Goal: Use online tool/utility: Utilize a website feature to perform a specific function

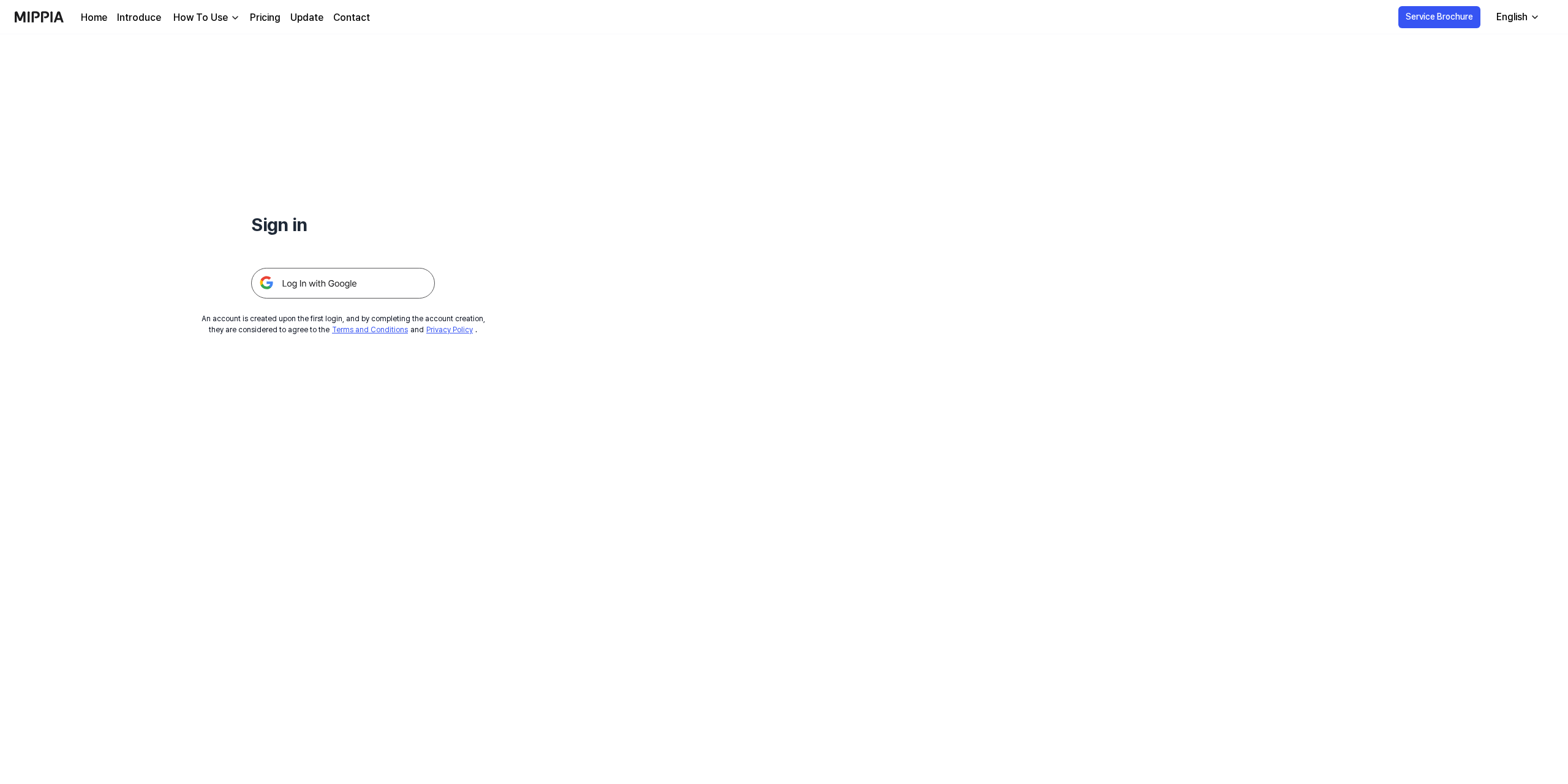
click at [208, 18] on div "How To Use" at bounding box center [200, 18] width 59 height 14
click at [225, 49] on link "Plagiarism Checker" at bounding box center [203, 45] width 118 height 24
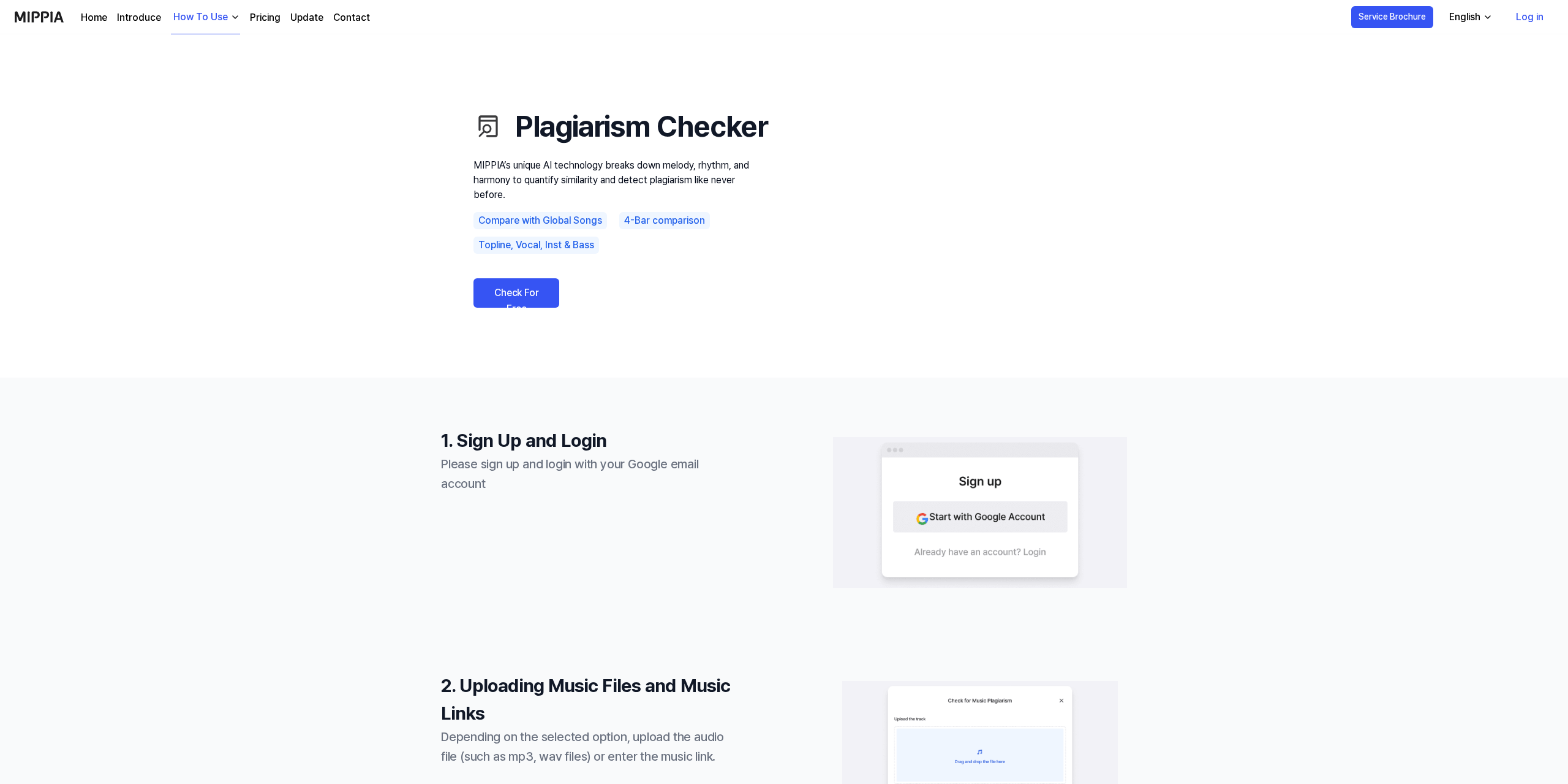
click at [507, 307] on link "Check For Free" at bounding box center [516, 293] width 85 height 30
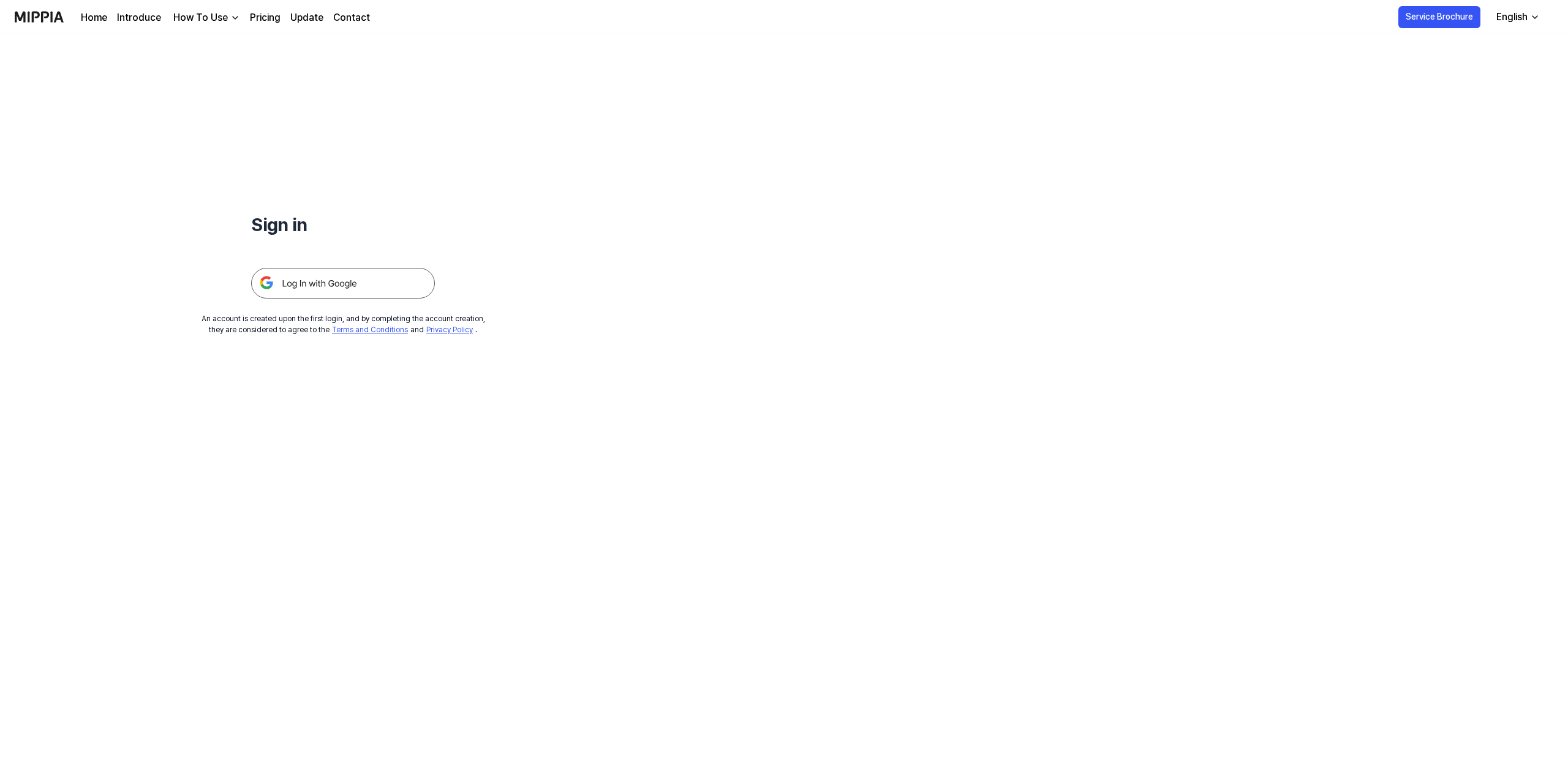
click at [366, 294] on img at bounding box center [343, 283] width 184 height 31
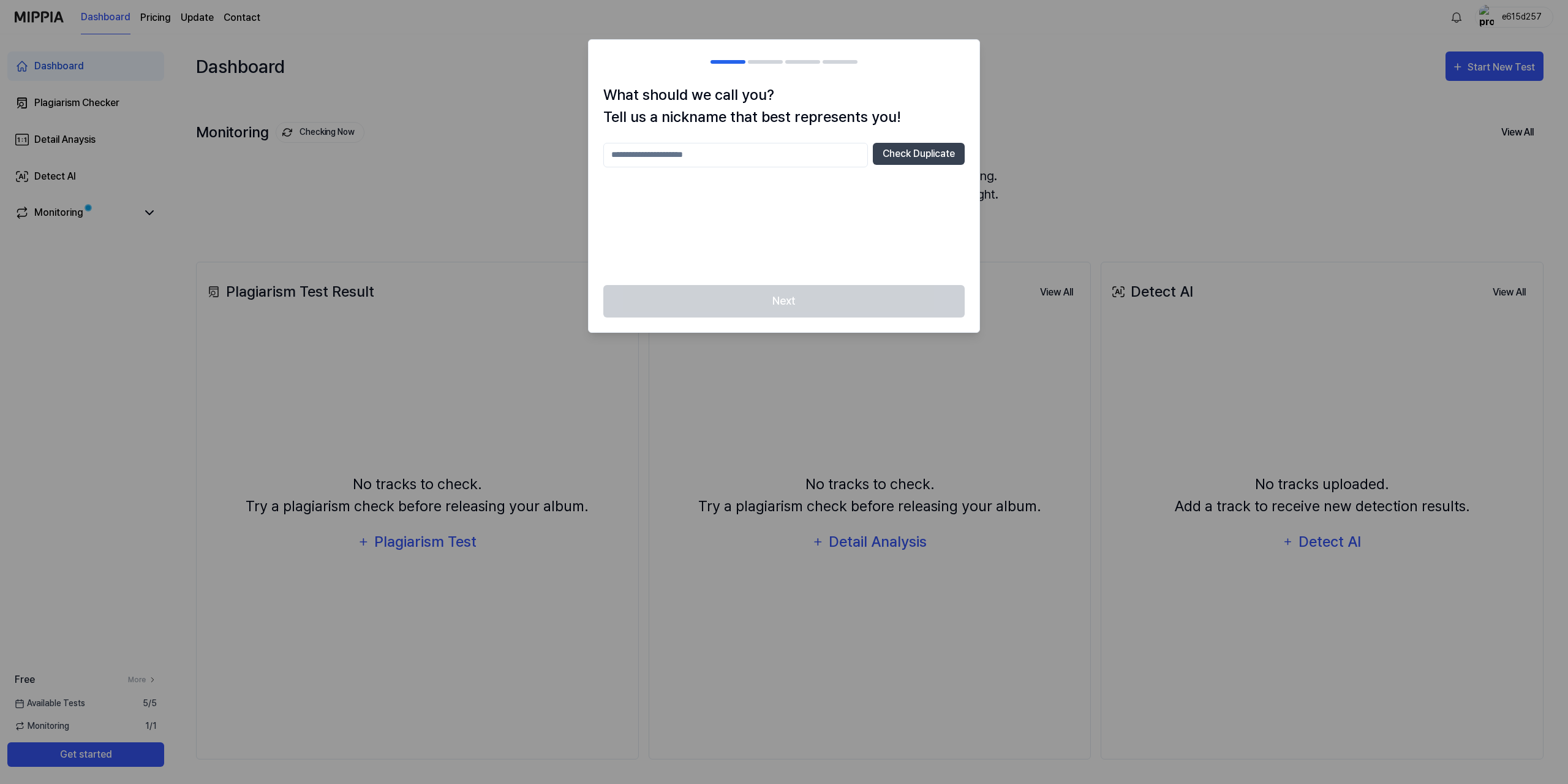
click at [731, 160] on input "text" at bounding box center [736, 155] width 265 height 24
type input "****"
click at [933, 163] on button "Check Duplicate" at bounding box center [919, 154] width 92 height 22
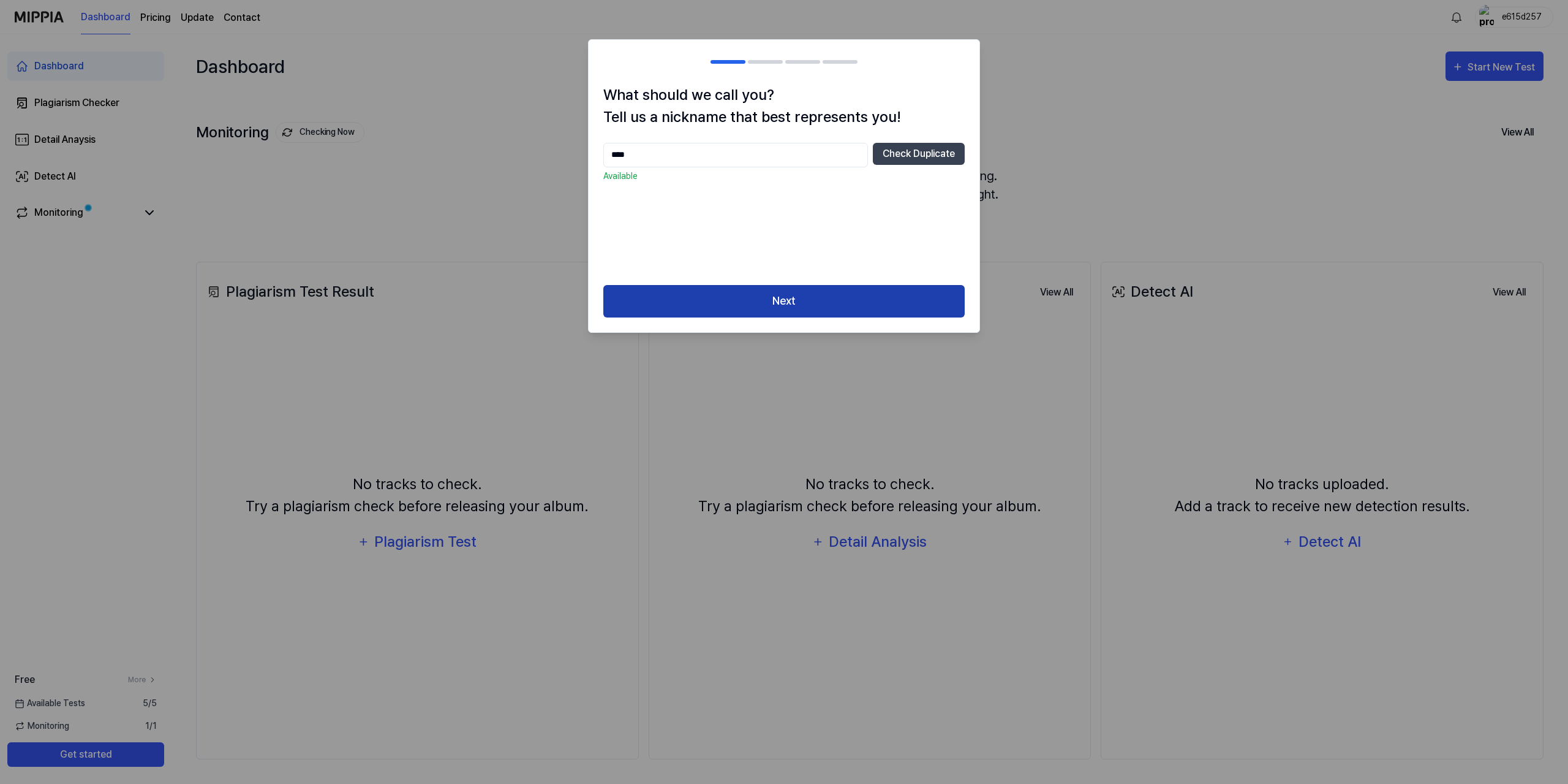
click at [841, 301] on button "Next" at bounding box center [784, 301] width 361 height 32
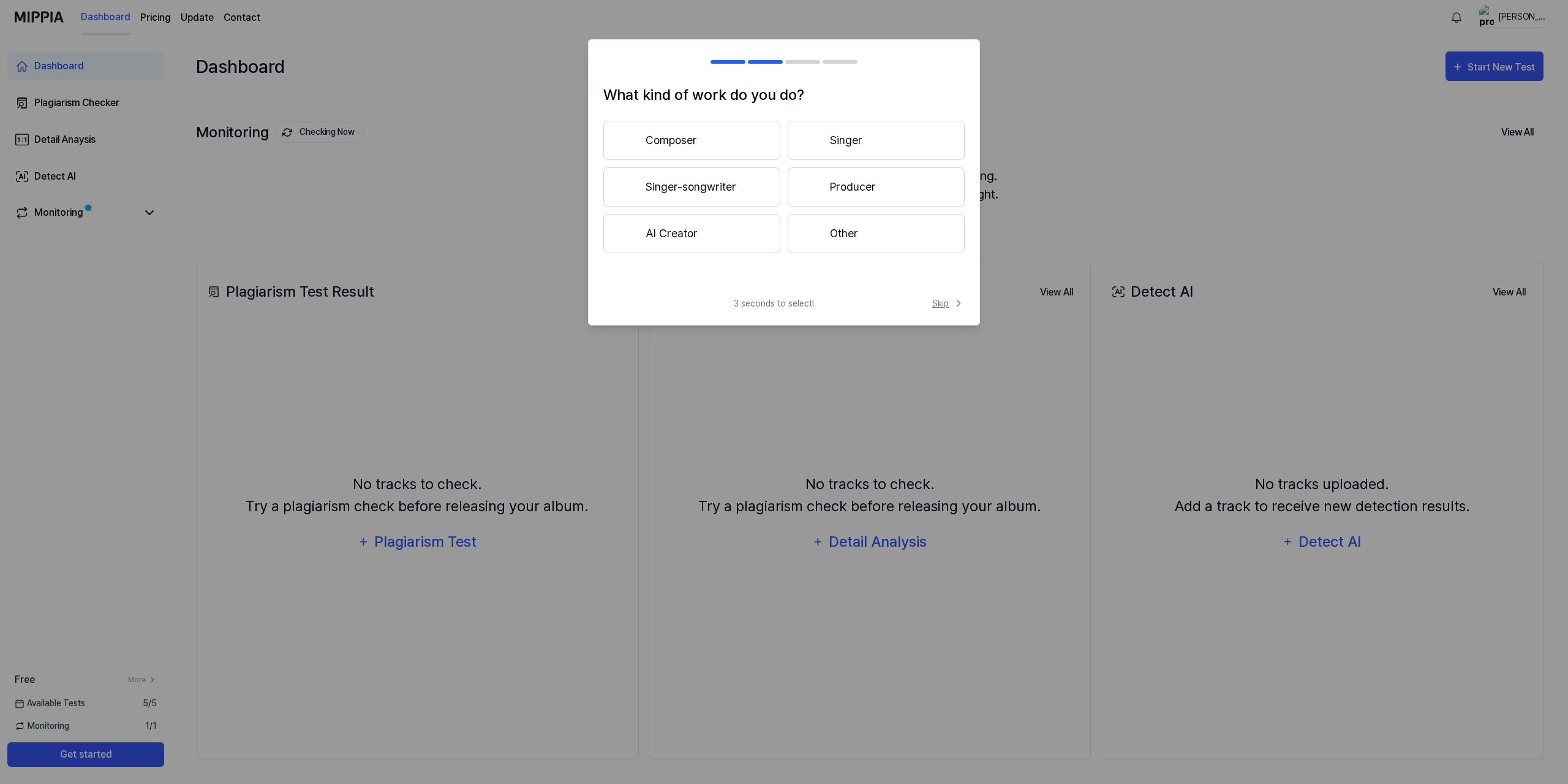
click at [949, 305] on span "Skip" at bounding box center [949, 304] width 32 height 13
click at [952, 290] on icon at bounding box center [957, 290] width 14 height 14
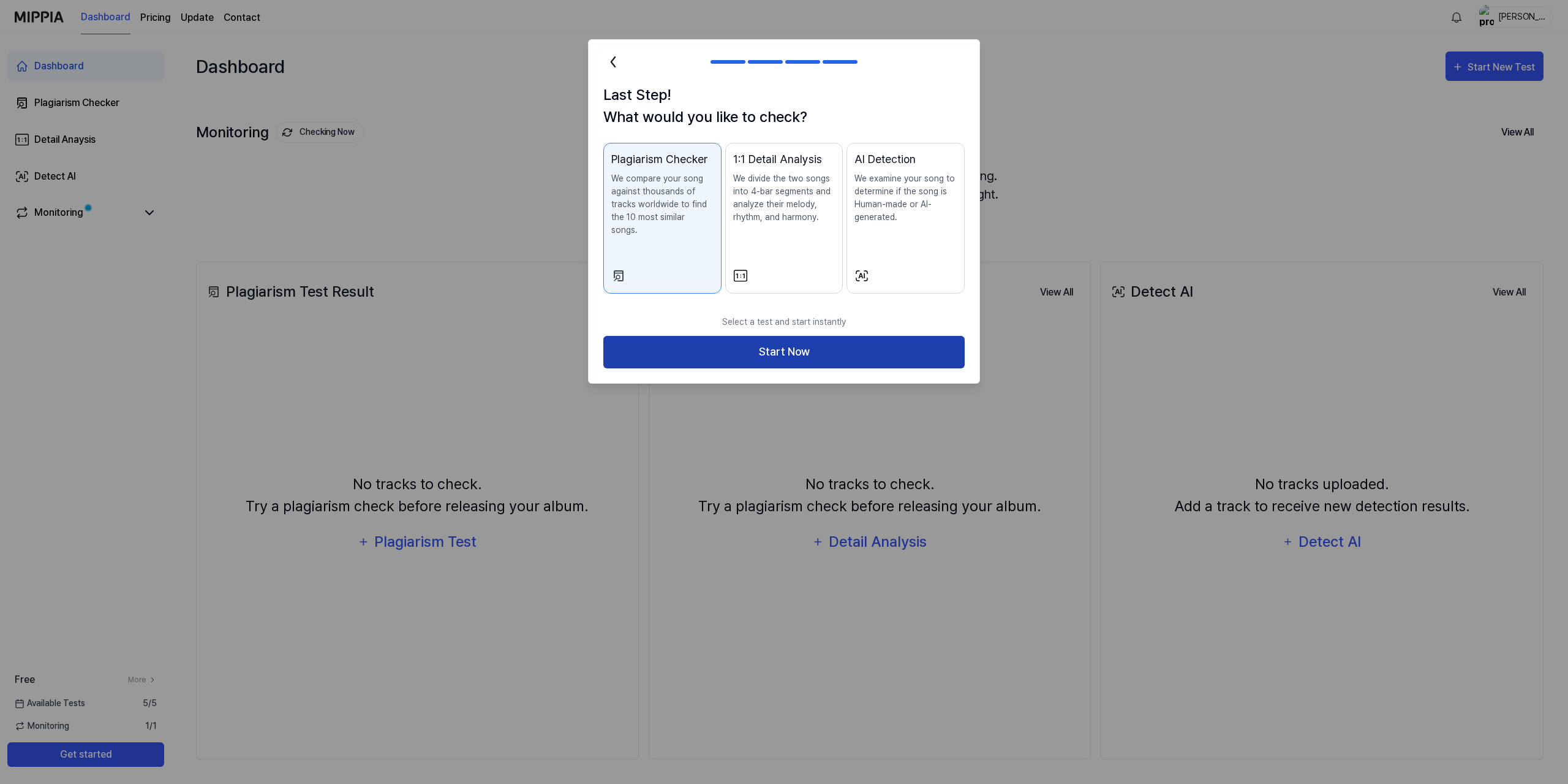
click at [784, 336] on button "Start Now" at bounding box center [784, 352] width 361 height 32
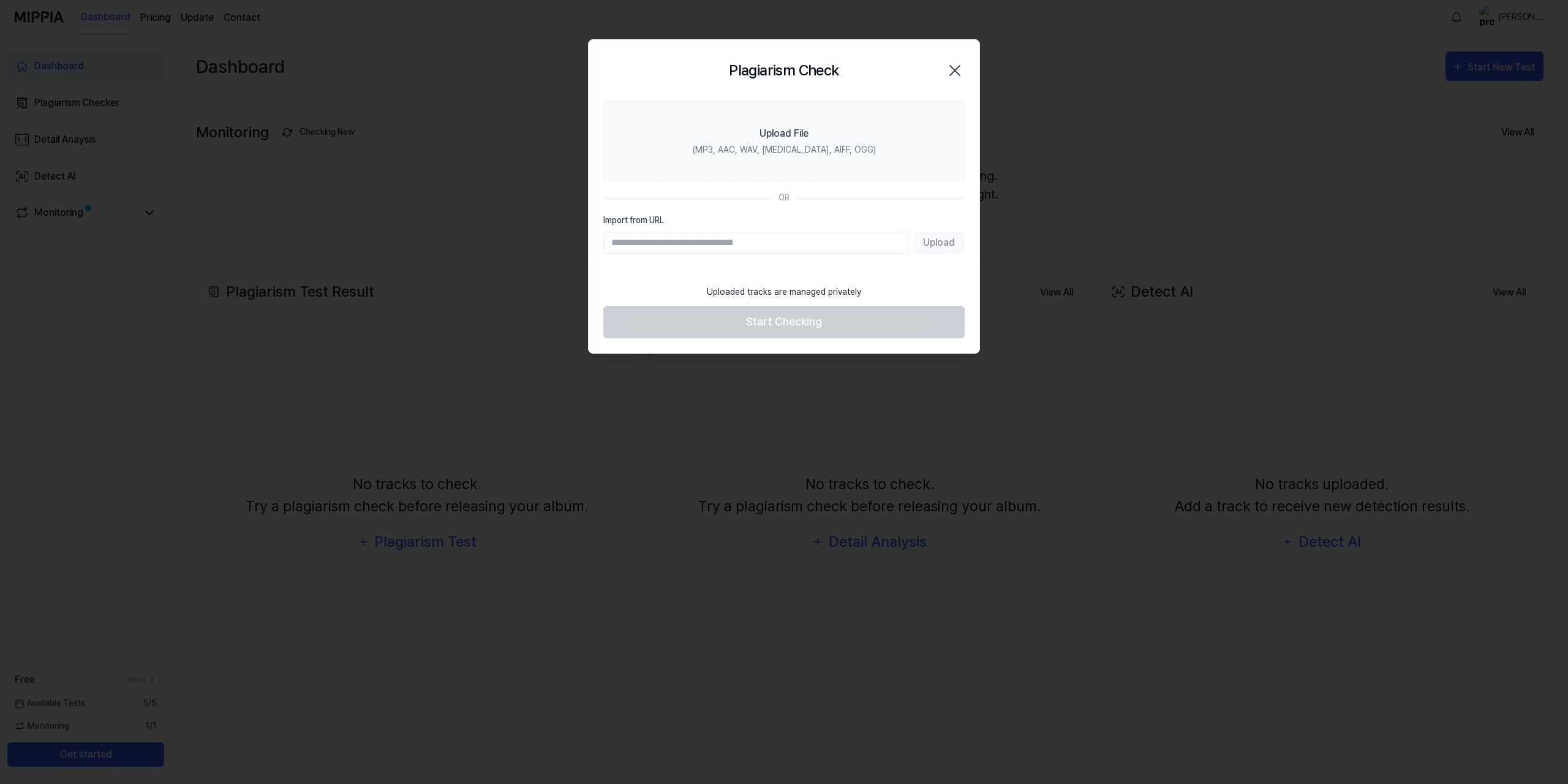
click at [833, 247] on input "Import from URL" at bounding box center [757, 243] width 306 height 22
paste input "**********"
type input "**********"
click at [944, 238] on button "Upload" at bounding box center [939, 243] width 51 height 22
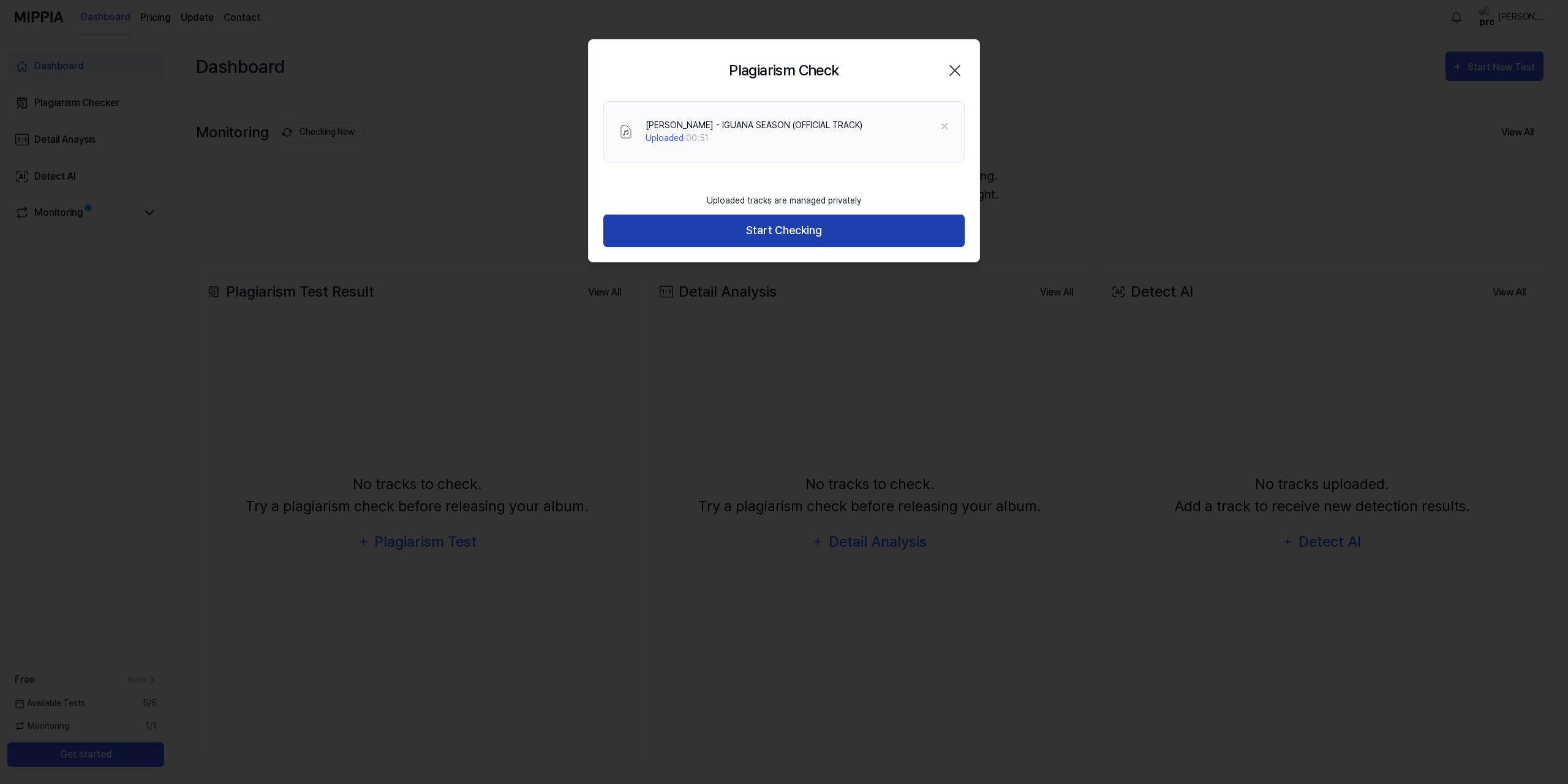
click at [811, 231] on button "Start Checking" at bounding box center [784, 231] width 361 height 32
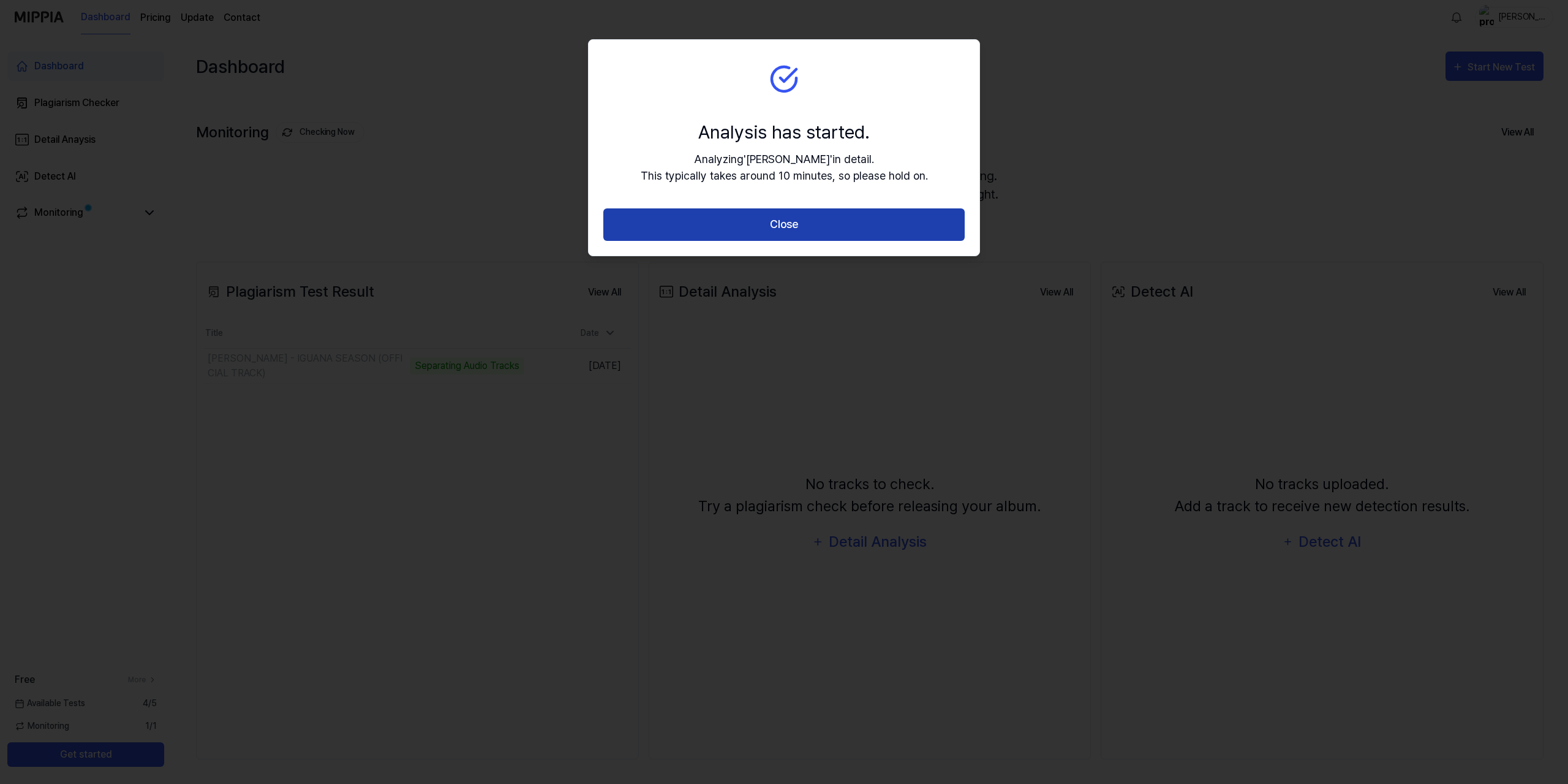
click at [773, 220] on button "Close" at bounding box center [784, 225] width 361 height 32
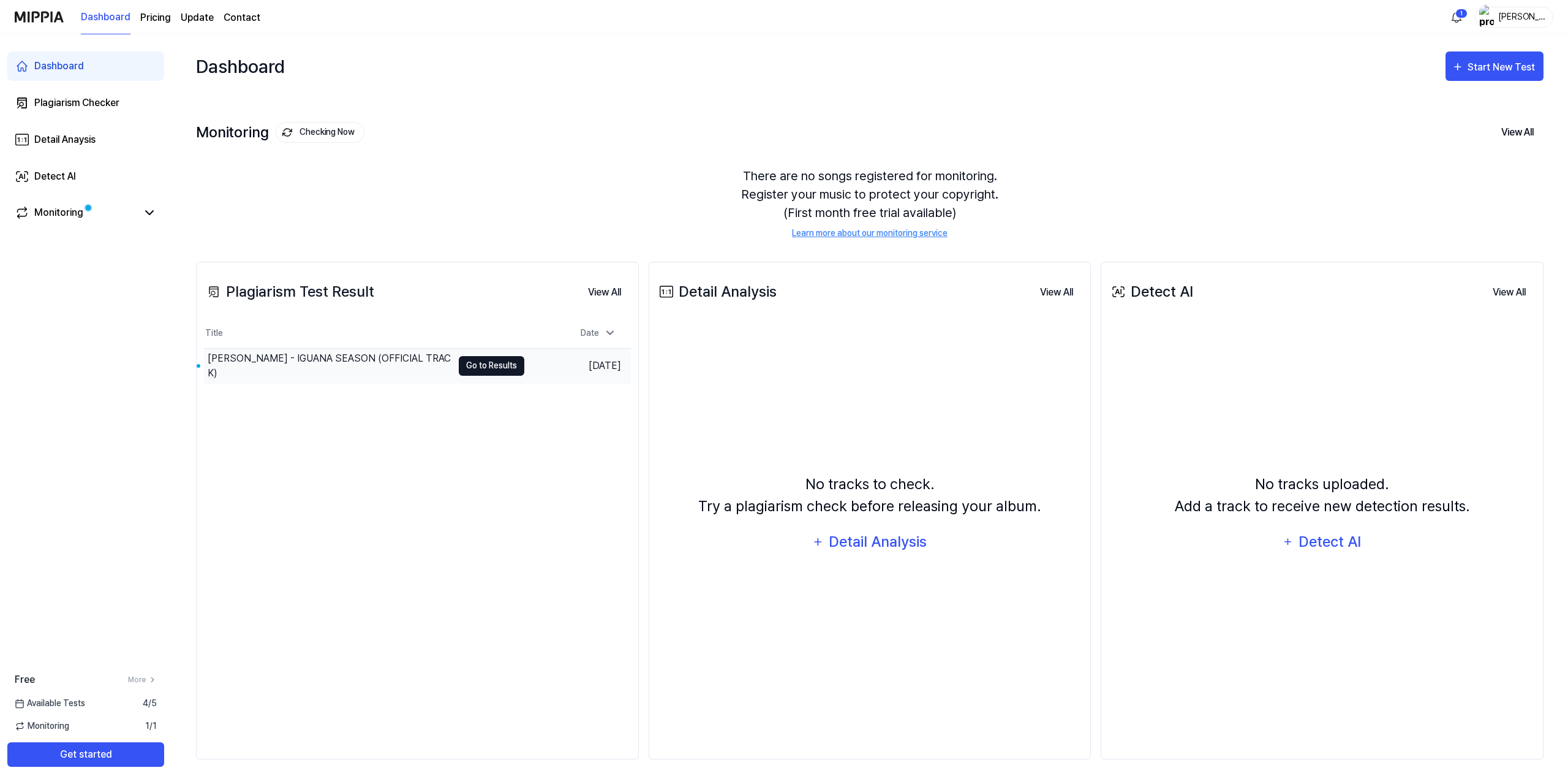
click at [467, 370] on button "Go to Results" at bounding box center [492, 366] width 66 height 20
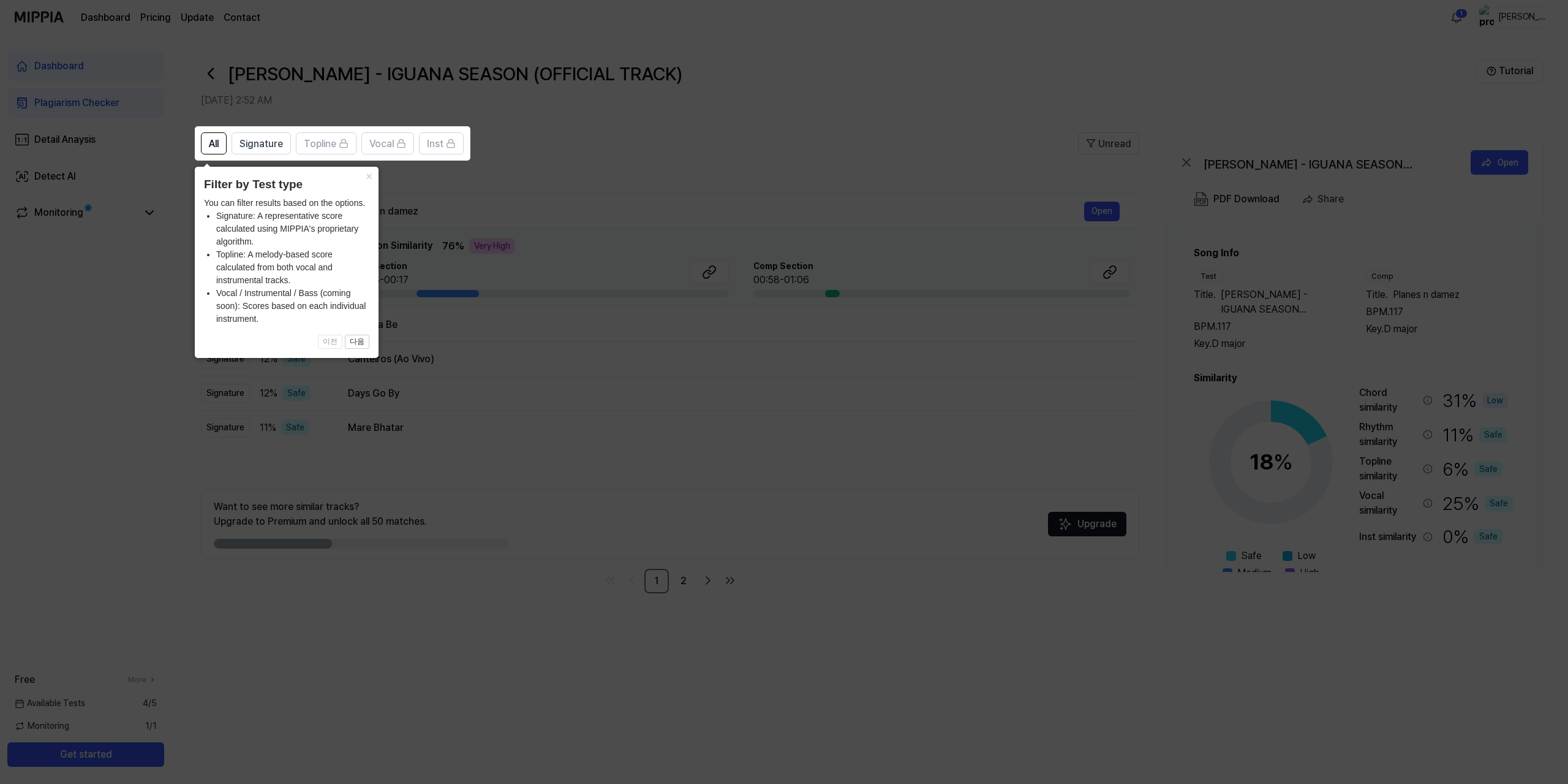
click at [461, 600] on icon at bounding box center [784, 392] width 1568 height 784
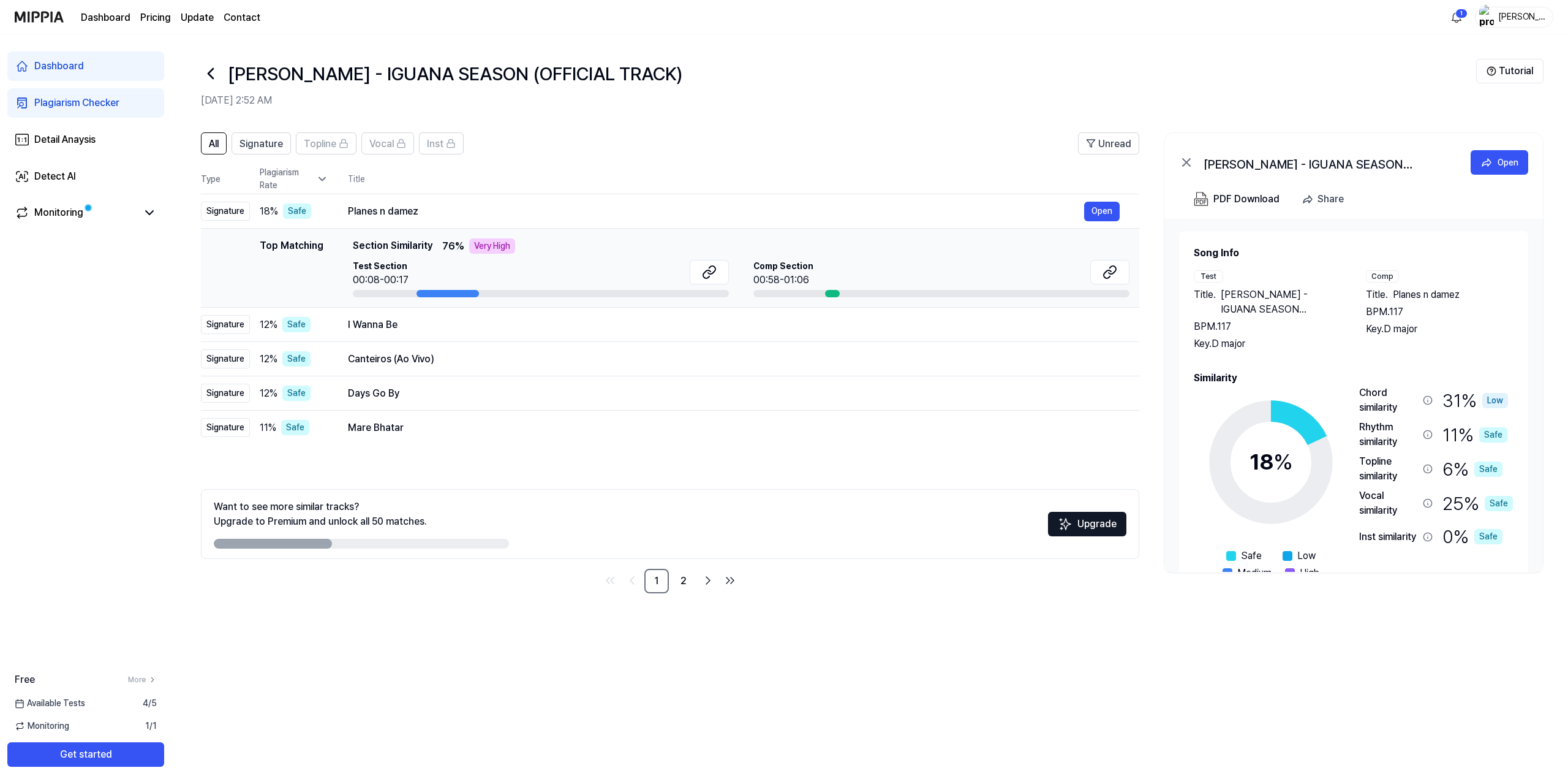
click at [439, 292] on div at bounding box center [448, 293] width 63 height 7
click at [144, 217] on icon at bounding box center [149, 212] width 14 height 14
click at [90, 217] on link "Monitoring" at bounding box center [75, 212] width 122 height 14
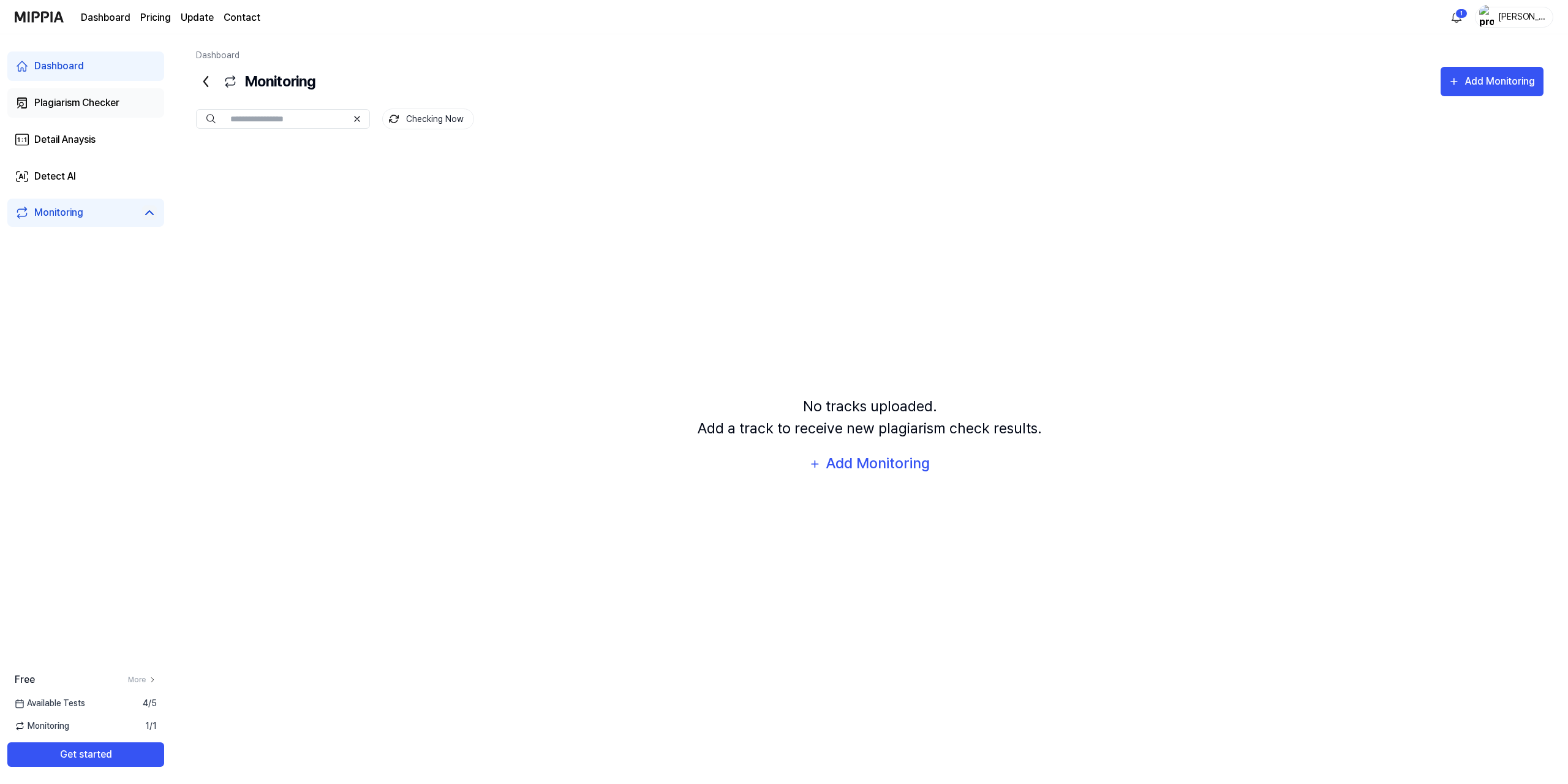
click at [98, 113] on link "Plagiarism Checker" at bounding box center [85, 102] width 157 height 30
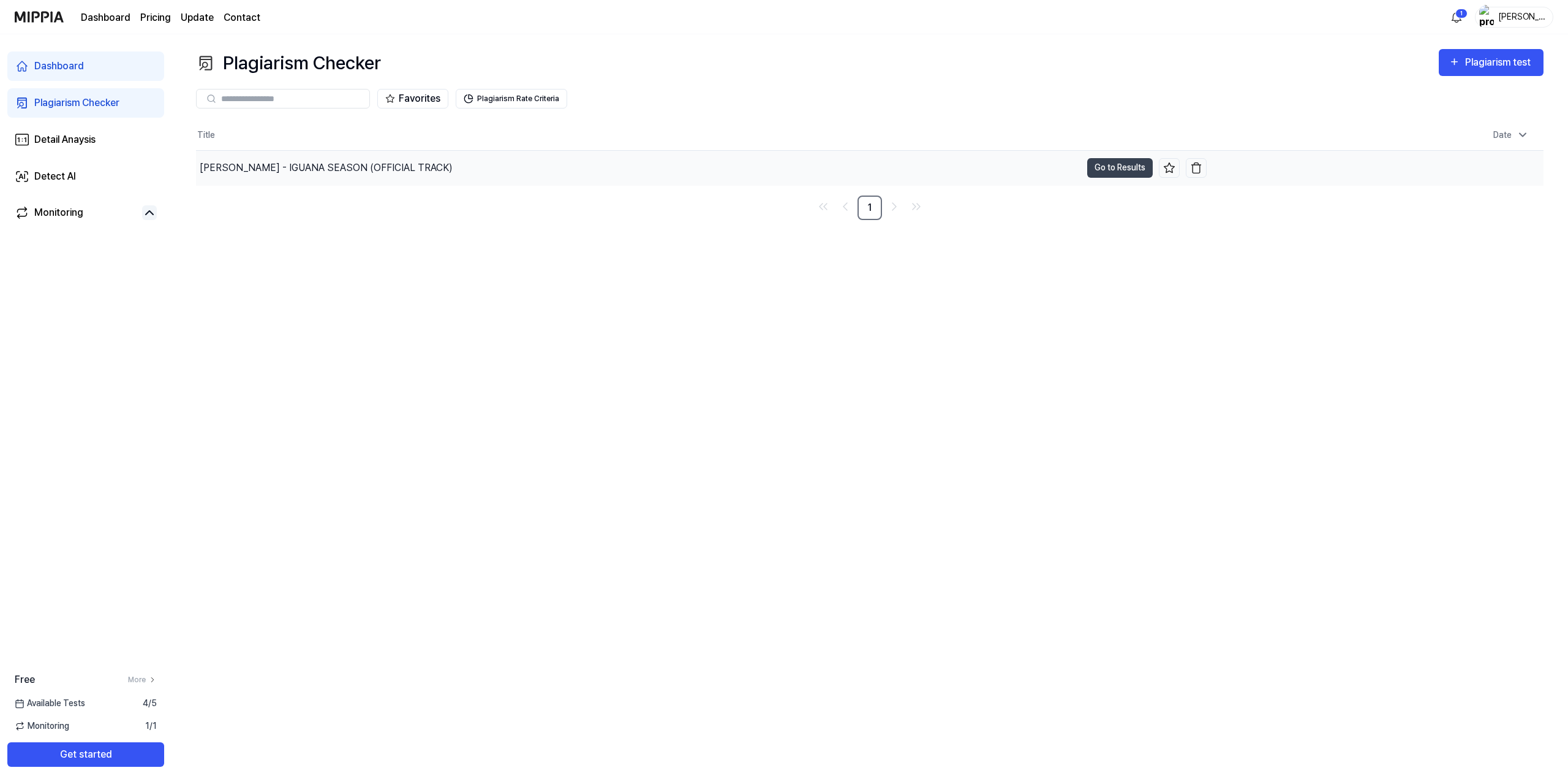
click at [395, 179] on div "Lil Juan Mosby - IGUANA SEASON (OFFICIAL TRACK)" at bounding box center [638, 168] width 885 height 34
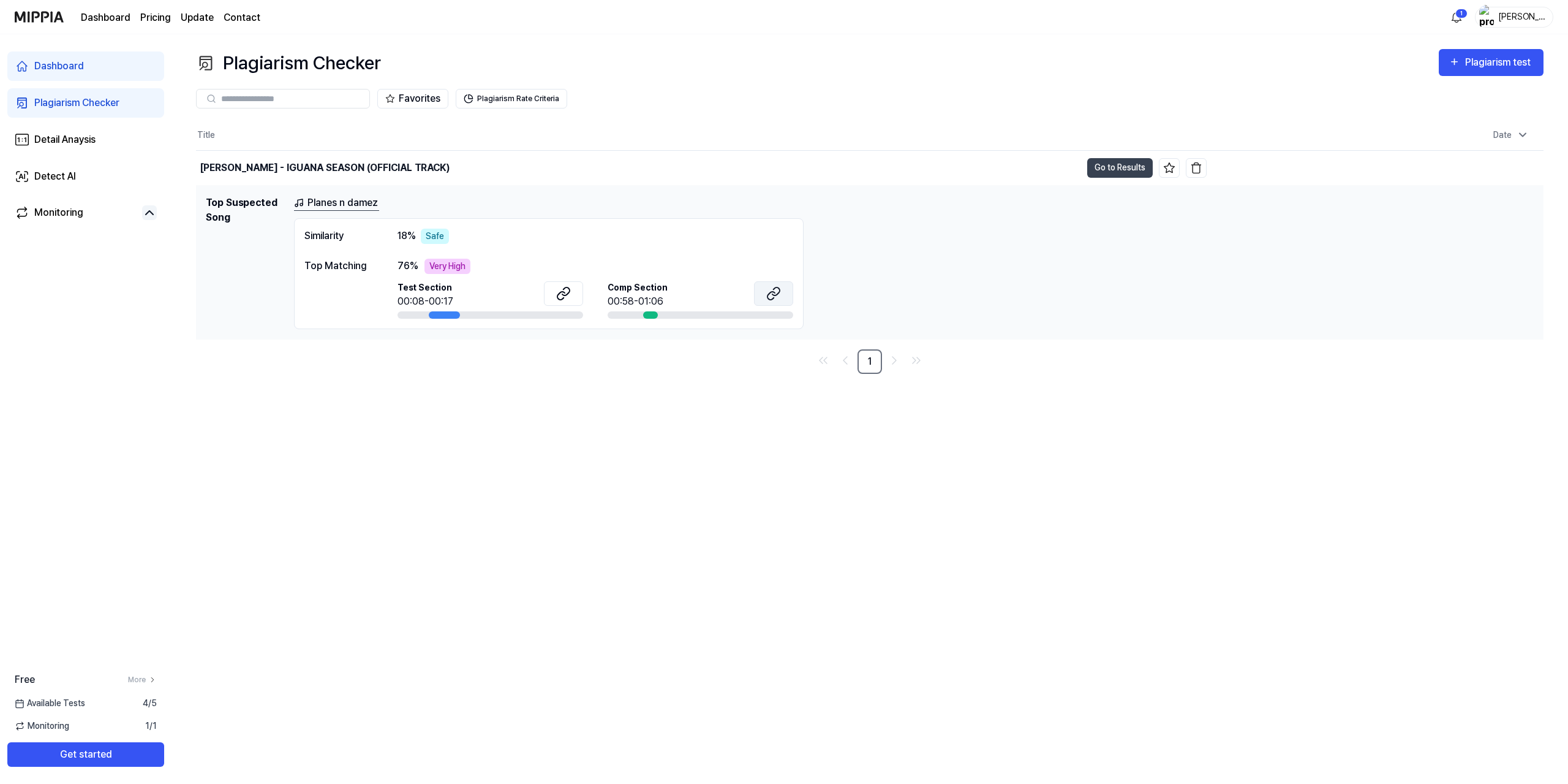
click at [774, 291] on icon at bounding box center [774, 293] width 14 height 14
click at [566, 292] on icon at bounding box center [563, 293] width 14 height 14
drag, startPoint x: 429, startPoint y: 266, endPoint x: 505, endPoint y: 260, distance: 76.2
click at [474, 267] on div "76 % Very High" at bounding box center [595, 266] width 395 height 15
click at [508, 258] on div "Similarity 18 % Safe Top Matching 76 % Very High Test Section 00:08-00:17 Comp …" at bounding box center [548, 273] width 509 height 111
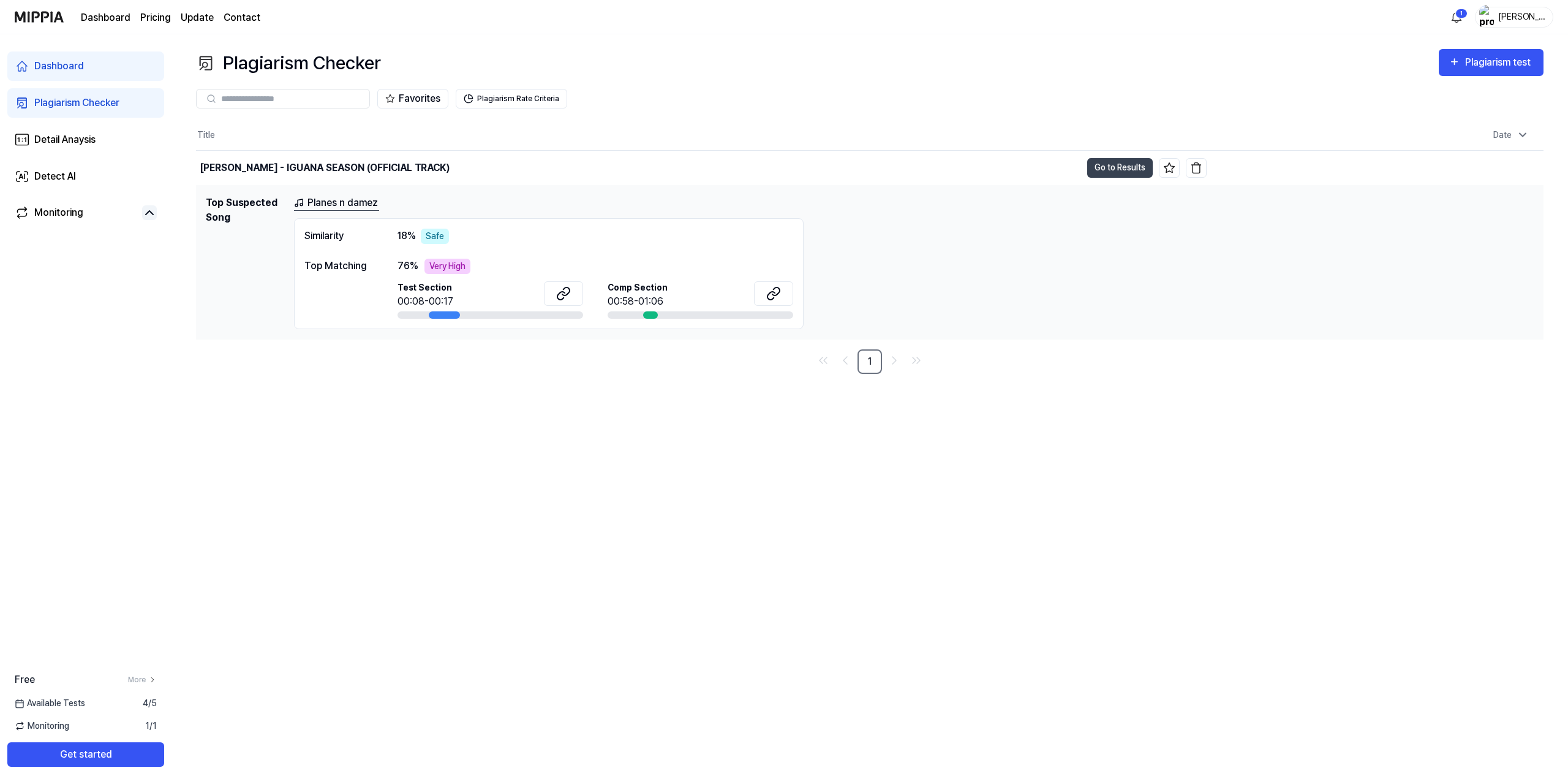
click at [76, 111] on link "Plagiarism Checker" at bounding box center [85, 102] width 157 height 30
click at [55, 148] on link "Detail Anaysis" at bounding box center [85, 139] width 157 height 30
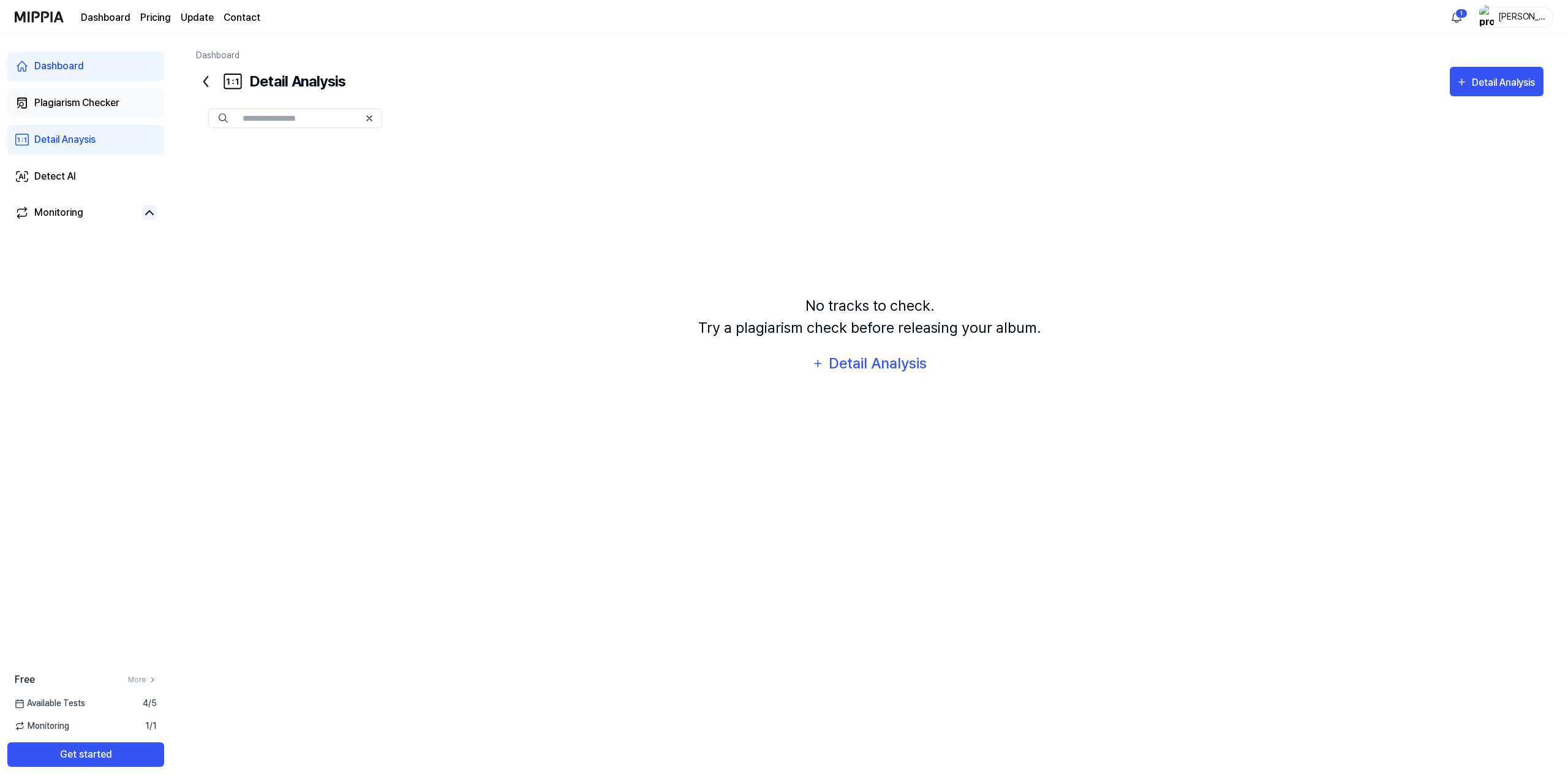
click at [75, 113] on link "Plagiarism Checker" at bounding box center [85, 102] width 157 height 30
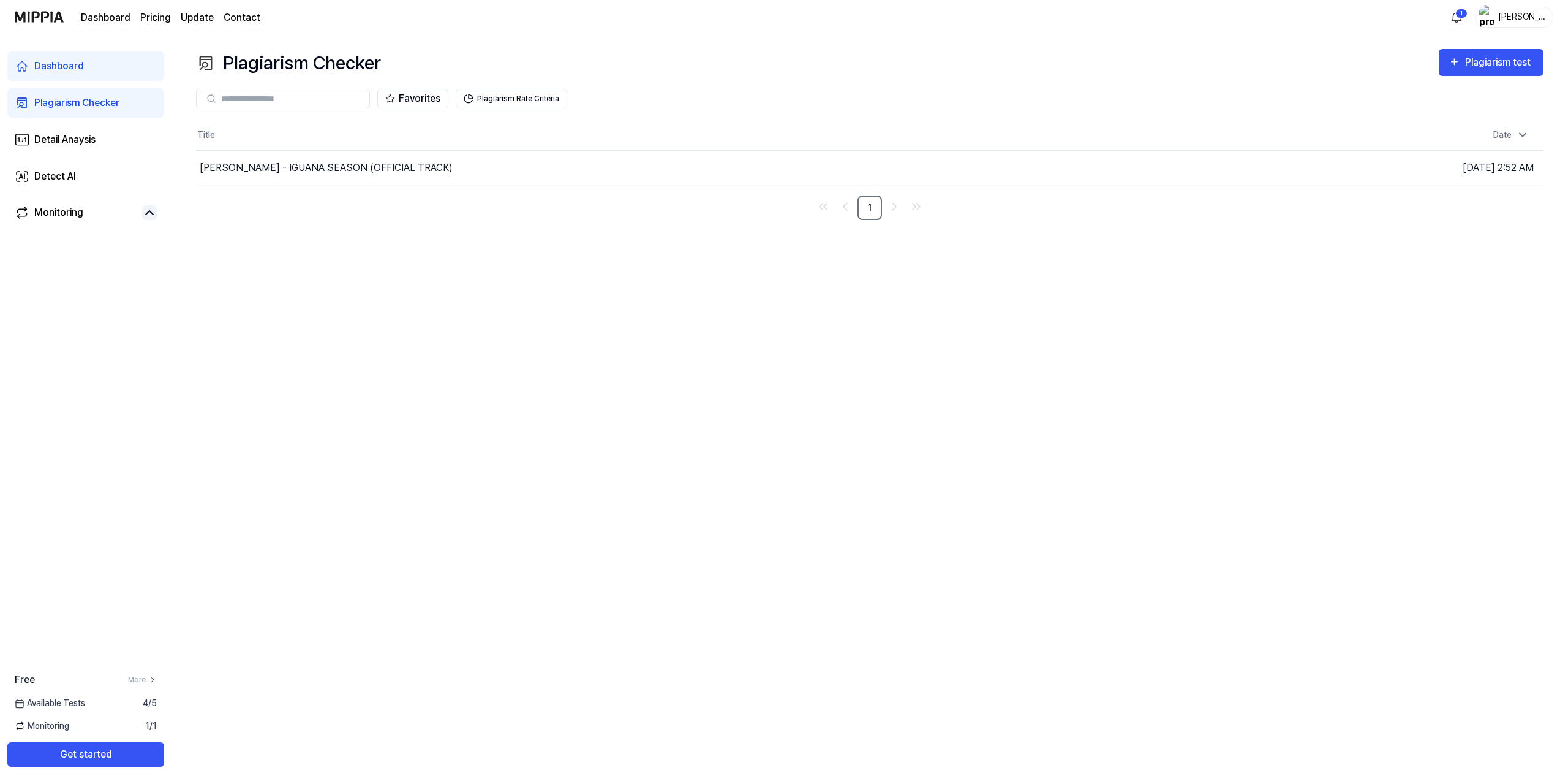
click at [84, 92] on link "Plagiarism Checker" at bounding box center [85, 102] width 157 height 30
